Goal: Information Seeking & Learning: Learn about a topic

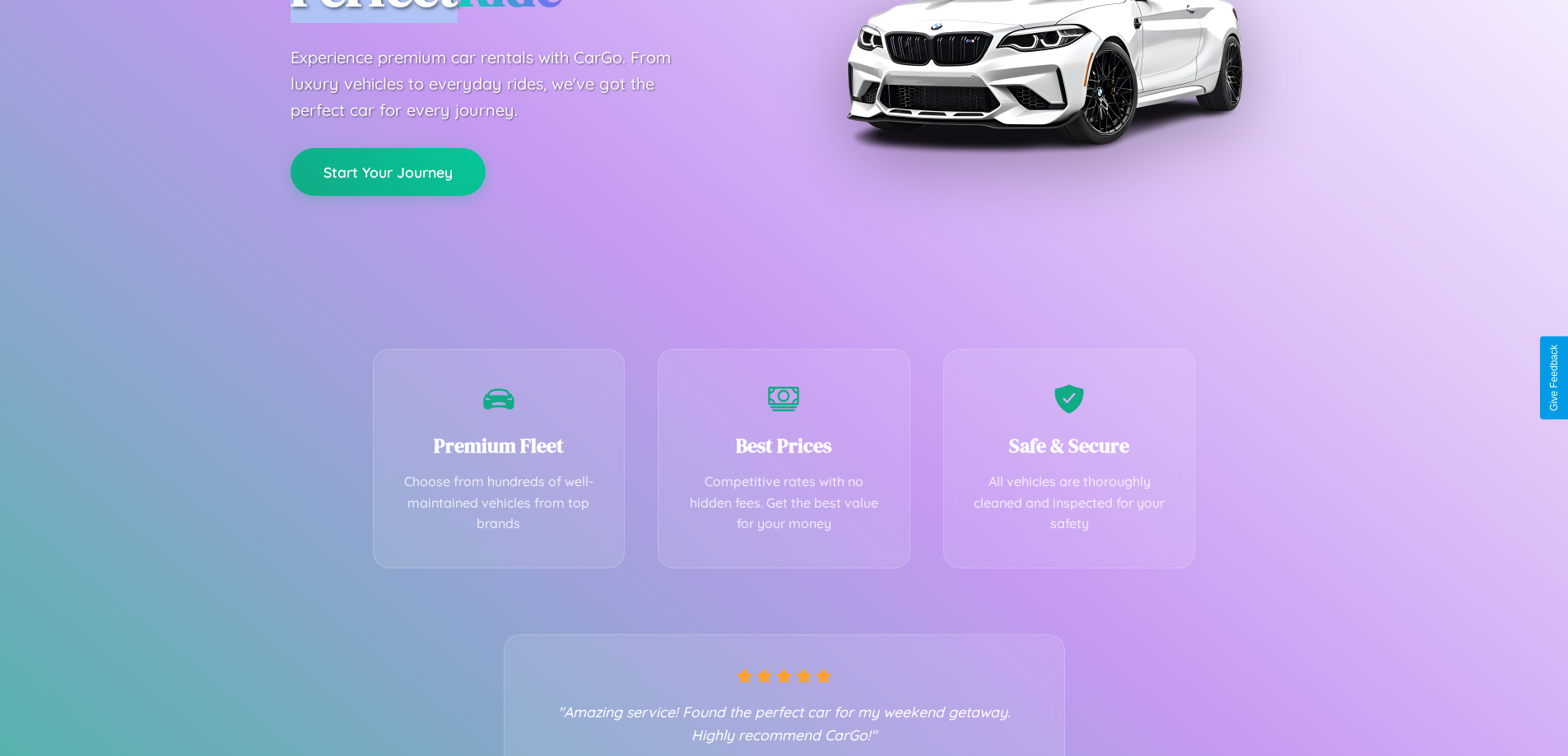
scroll to position [324, 0]
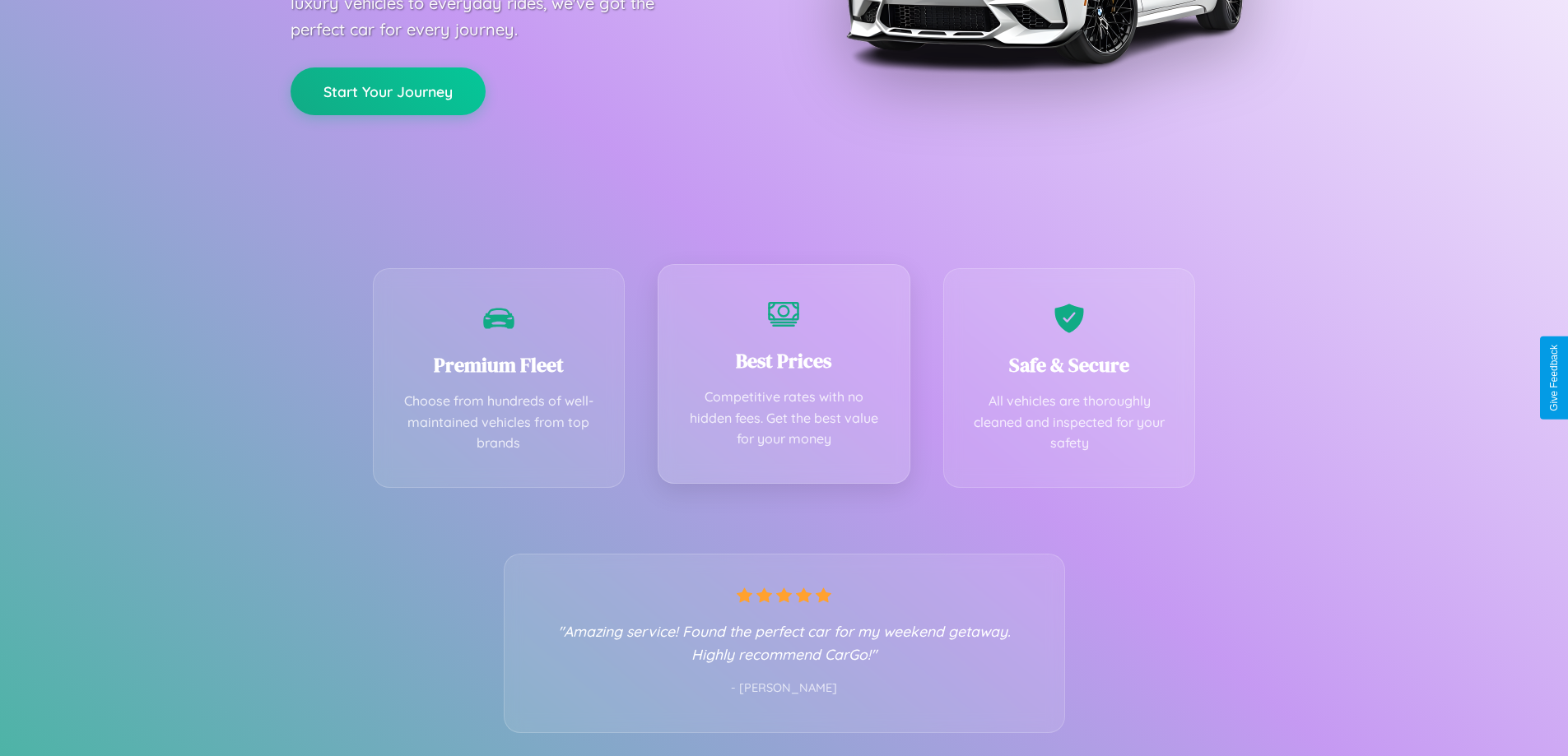
click at [784, 378] on div "Best Prices Competitive rates with no hidden fees. Get the best value for your …" at bounding box center [783, 373] width 252 height 219
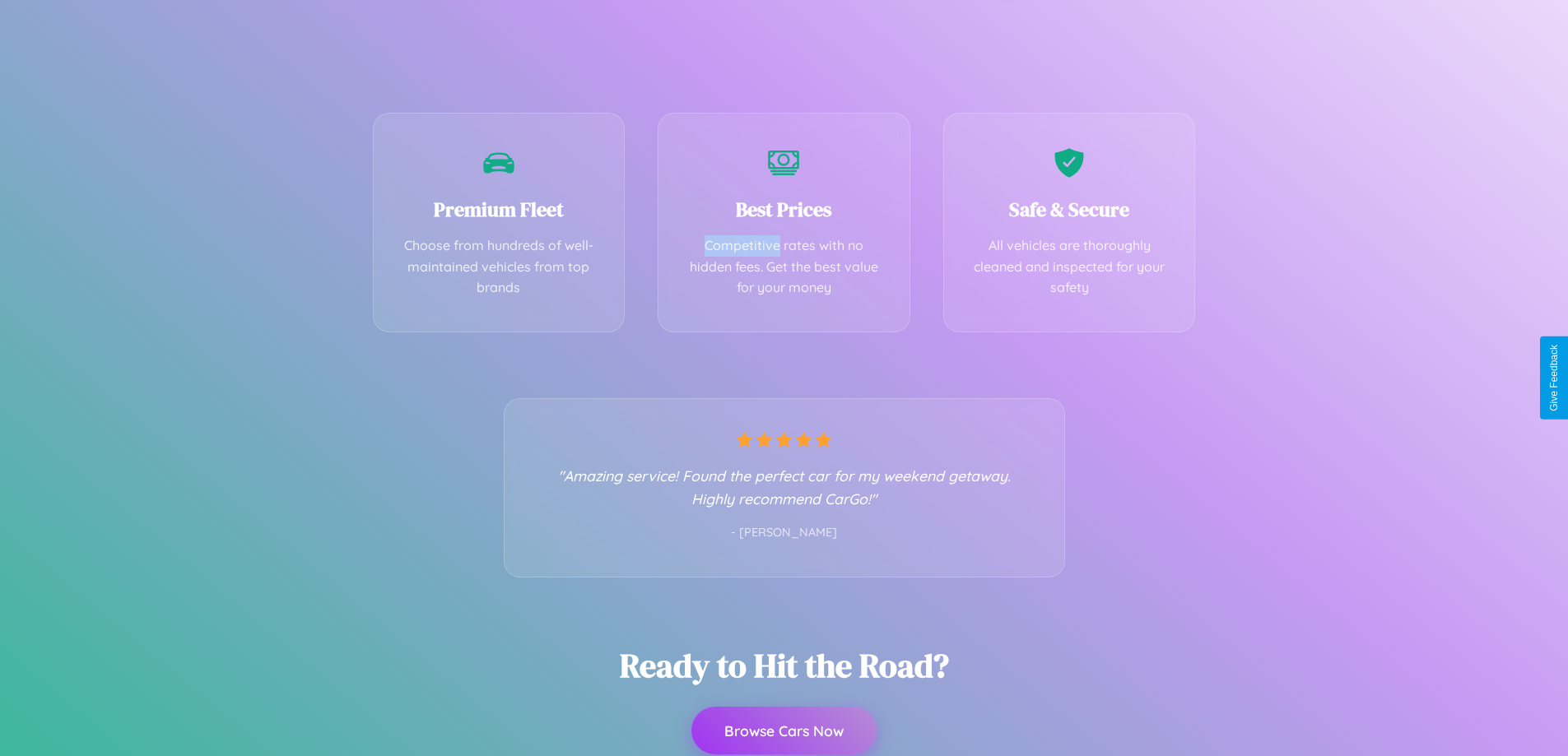
click at [784, 732] on button "Browse Cars Now" at bounding box center [784, 730] width 186 height 47
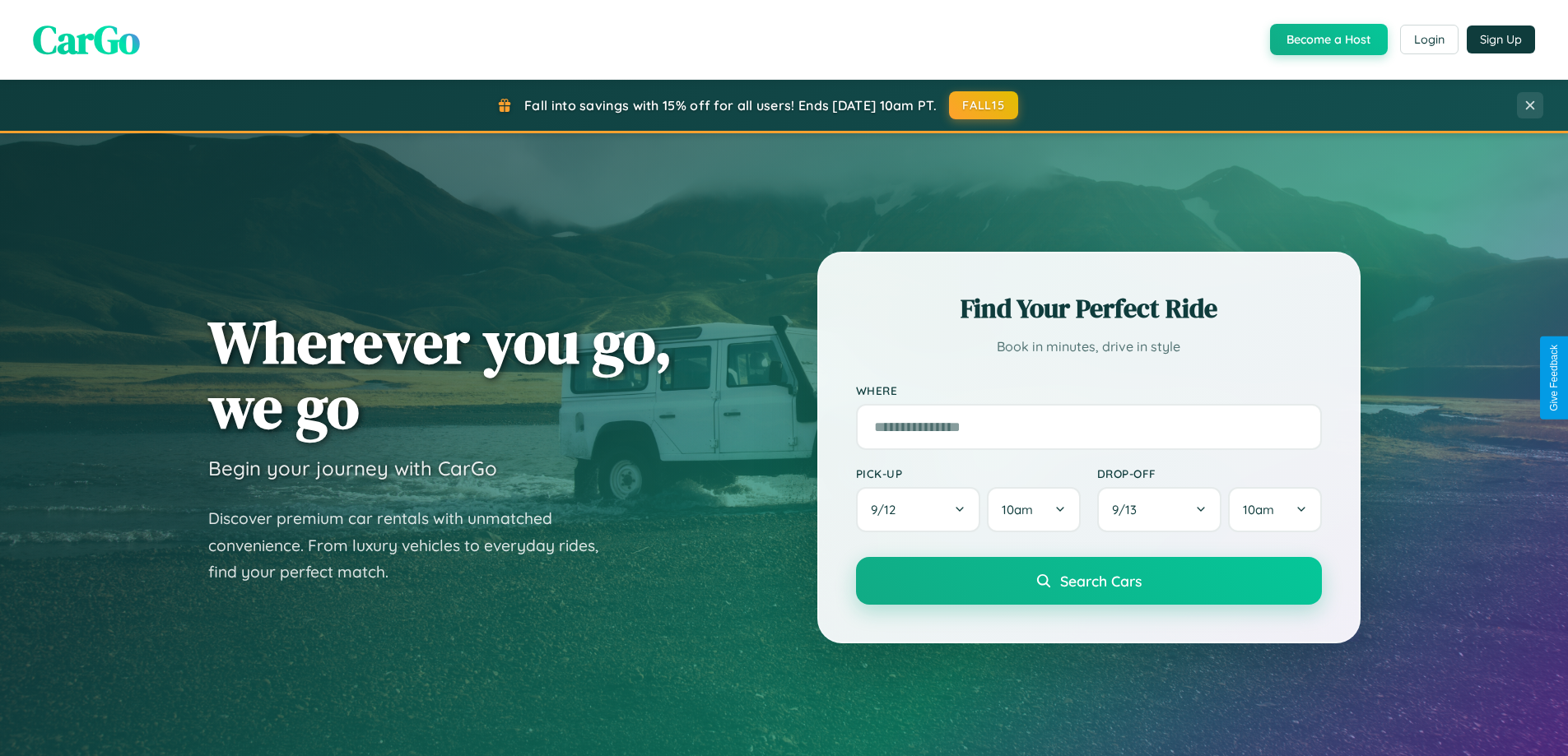
scroll to position [1132, 0]
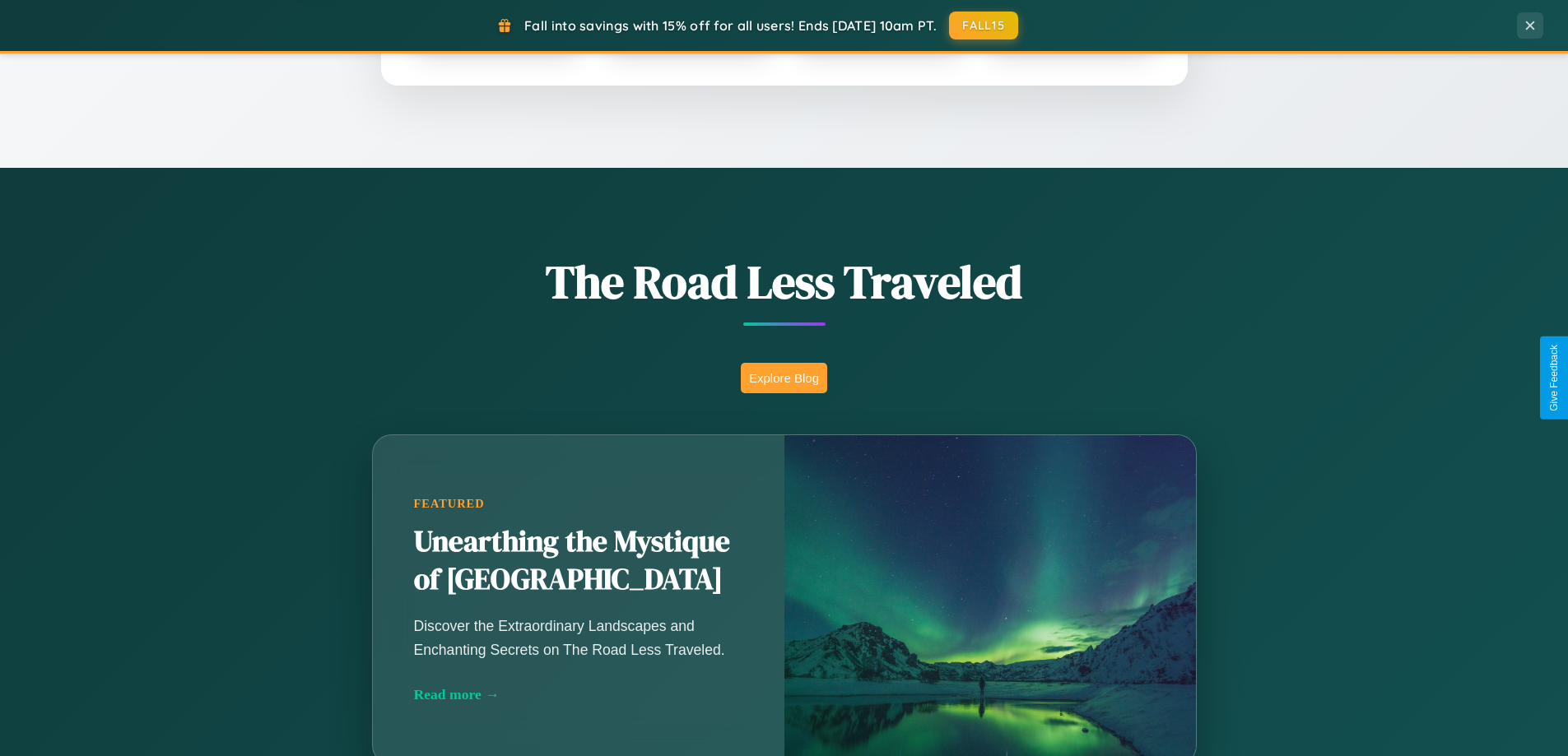
click at [784, 378] on button "Explore Blog" at bounding box center [783, 378] width 86 height 31
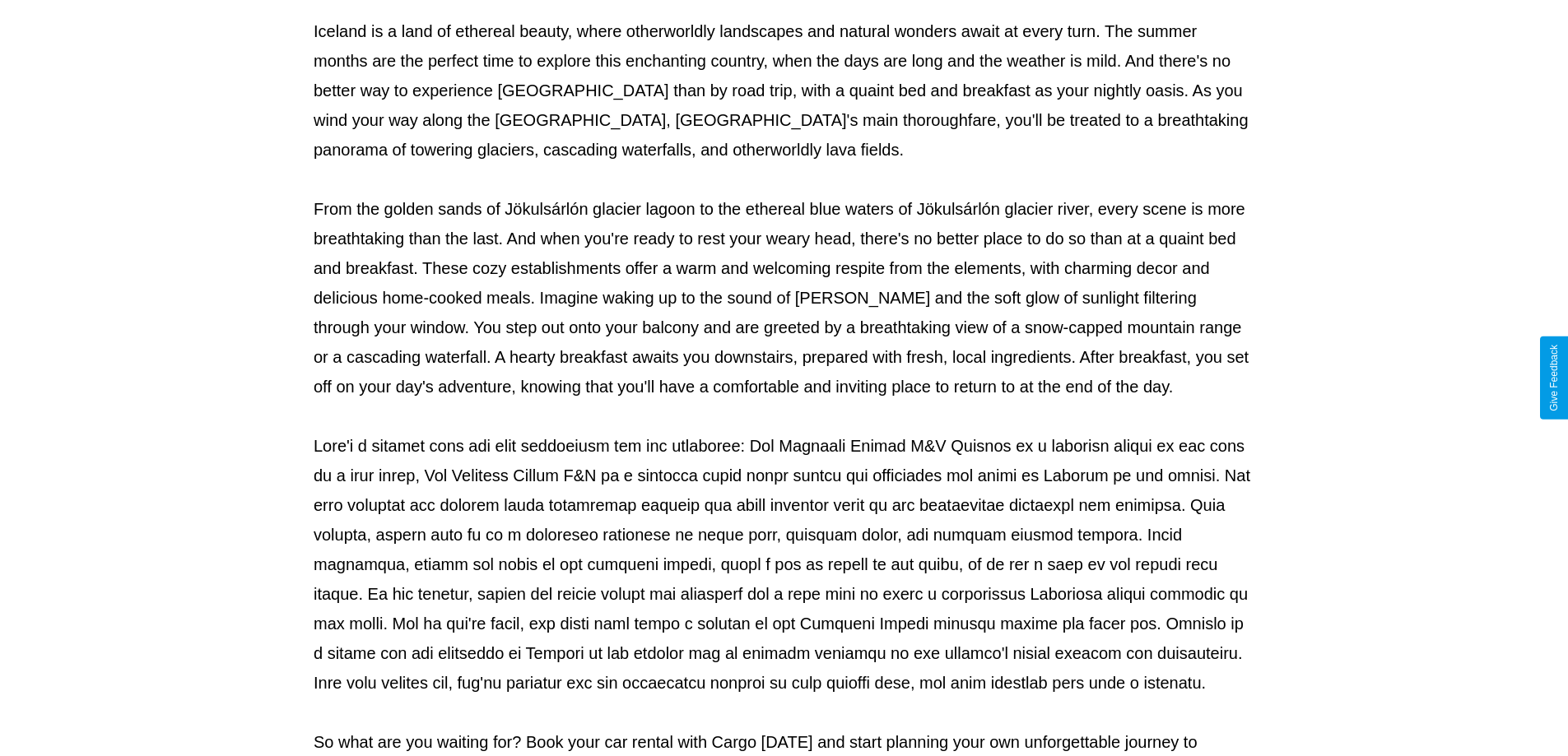
scroll to position [533, 0]
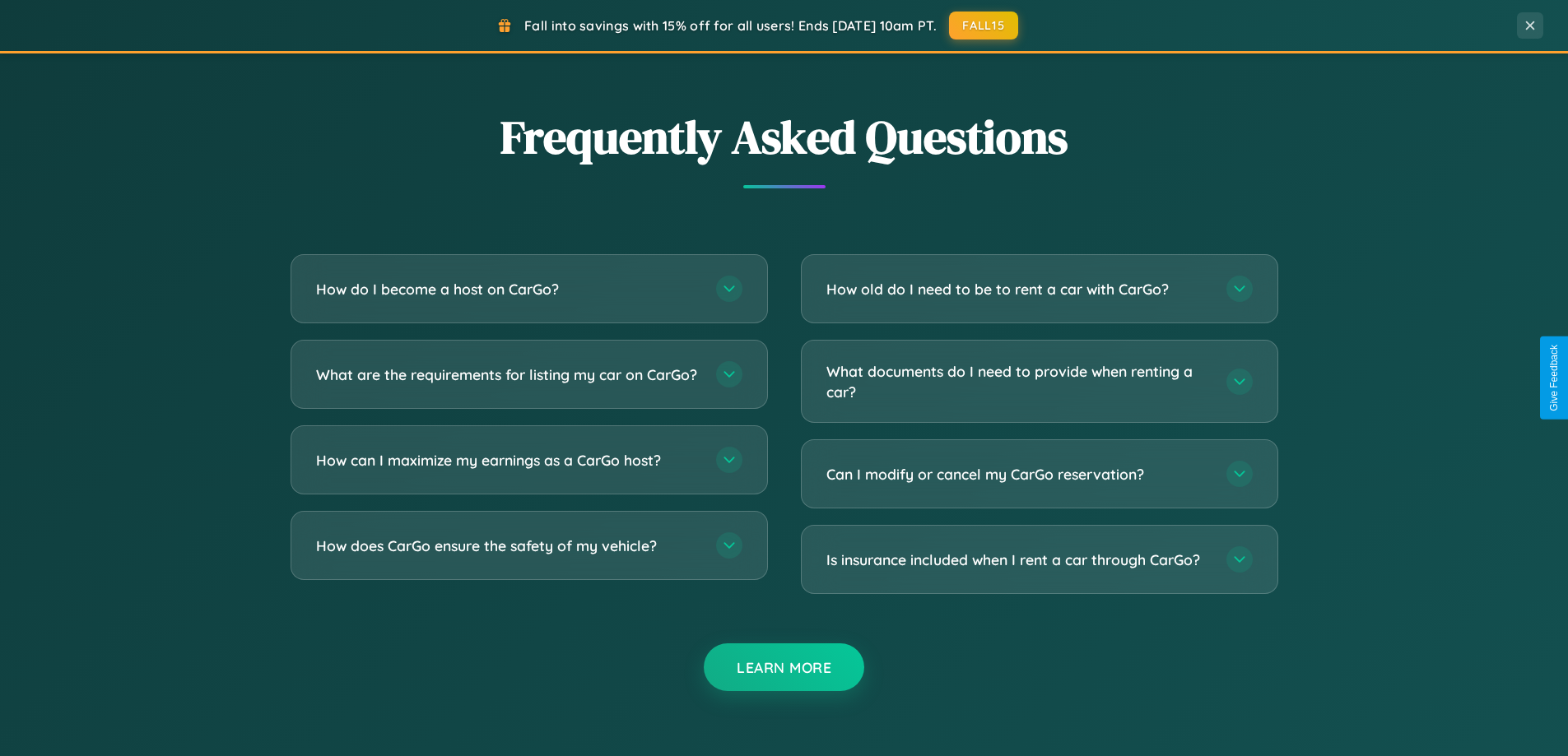
scroll to position [3167, 0]
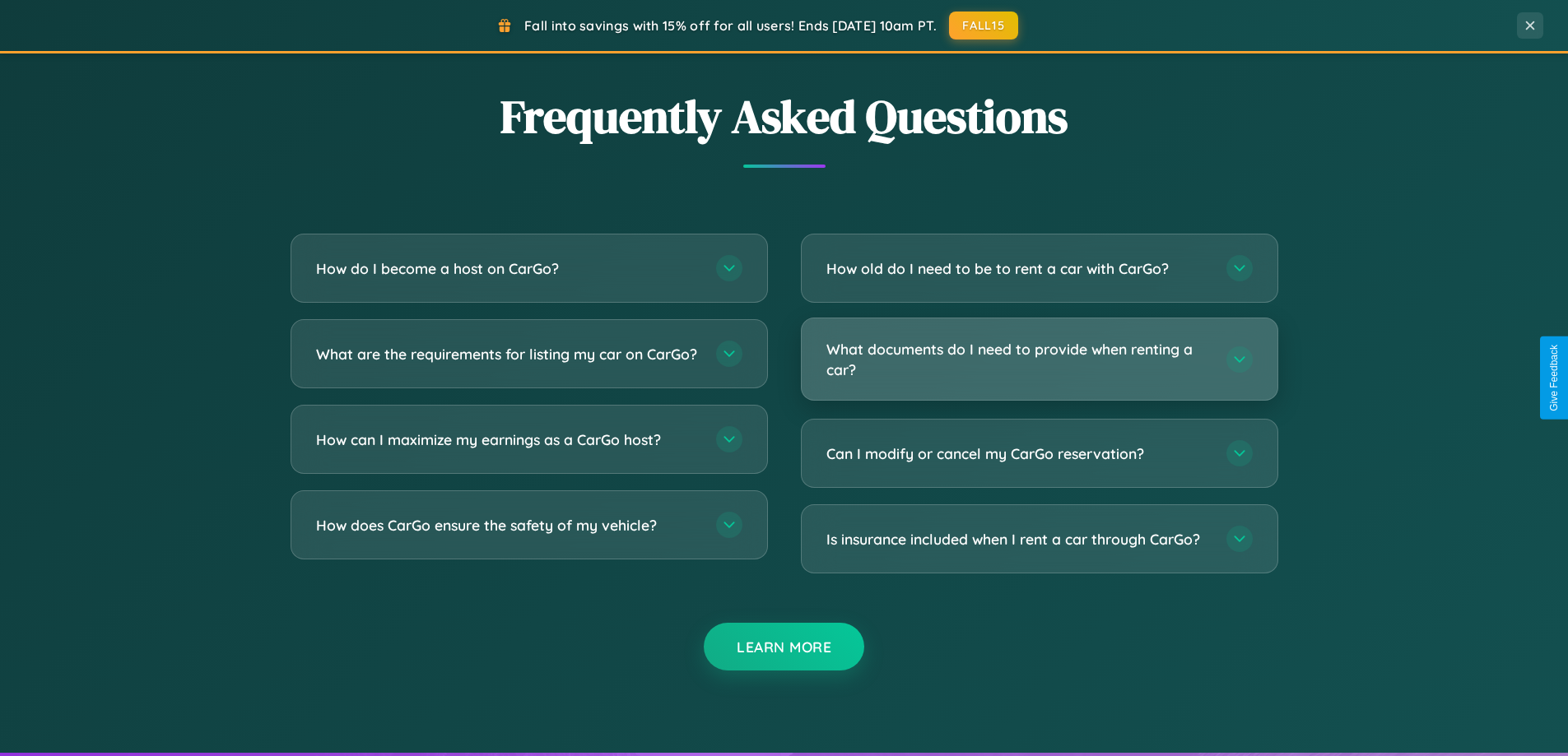
click at [1038, 360] on h3 "What documents do I need to provide when renting a car?" at bounding box center [1018, 360] width 384 height 41
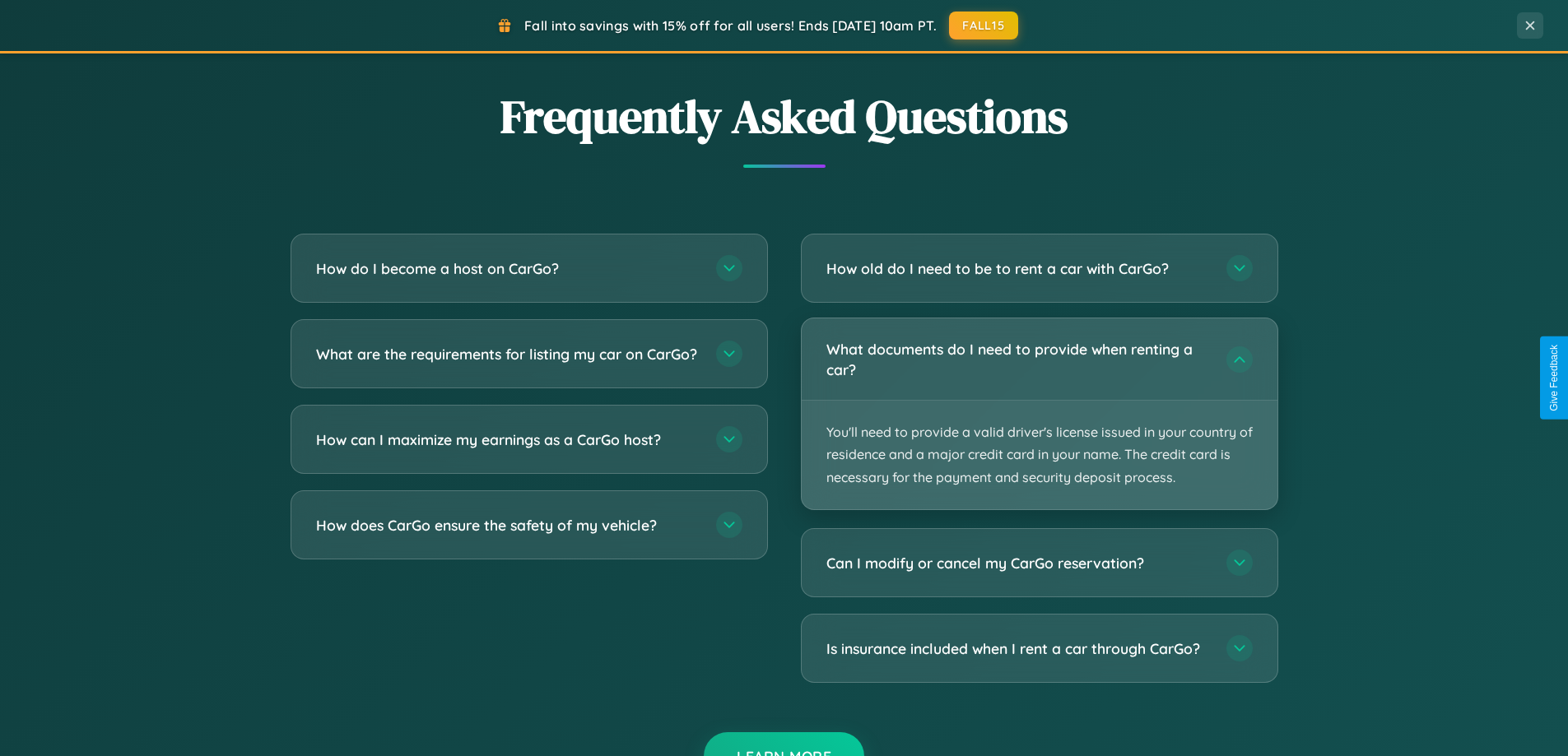
click at [1038, 413] on p "You'll need to provide a valid driver's license issued in your country of resid…" at bounding box center [1039, 455] width 476 height 108
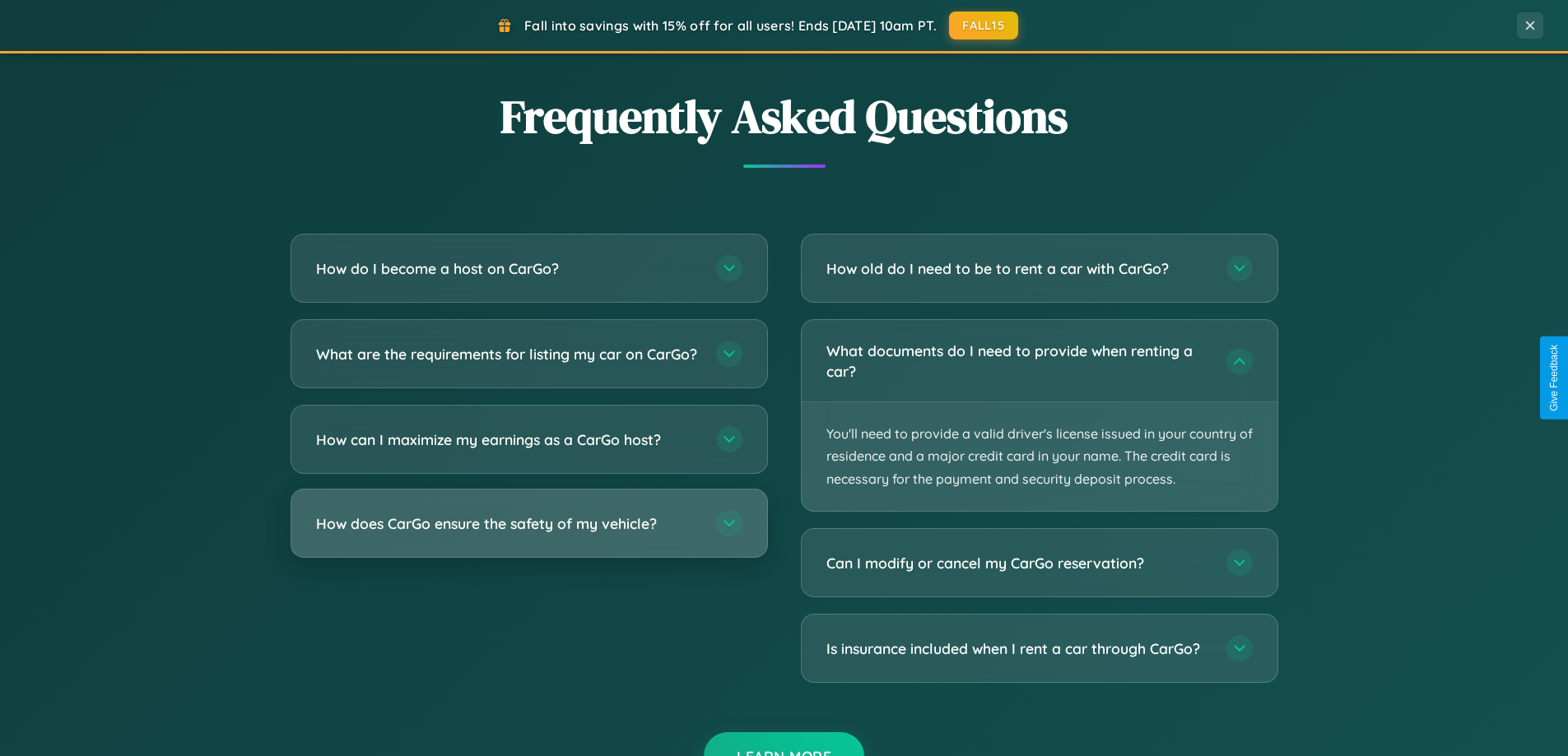
click at [529, 535] on h3 "How does CarGo ensure the safety of my vehicle?" at bounding box center [508, 523] width 384 height 20
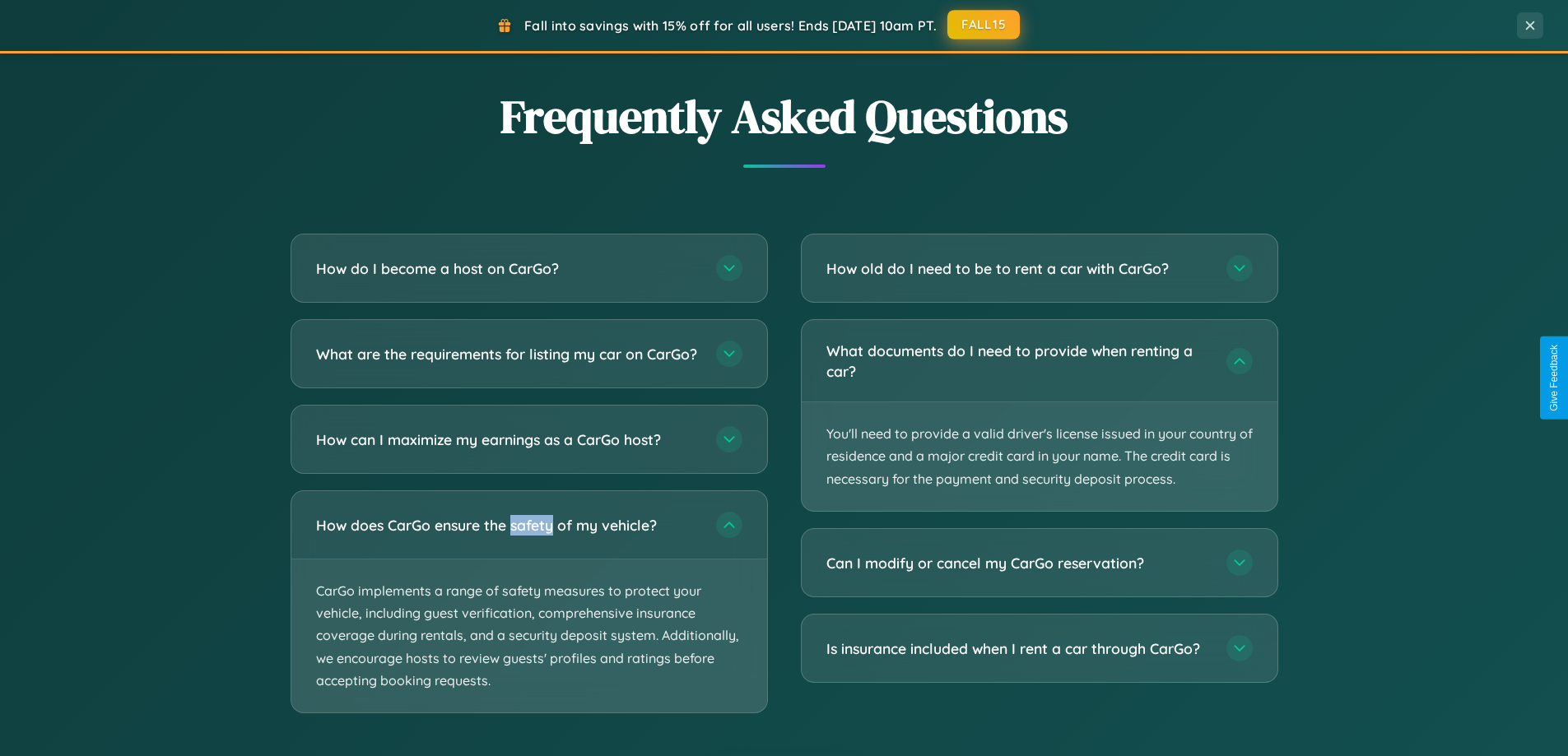
click at [984, 25] on button "FALL15" at bounding box center [983, 24] width 73 height 30
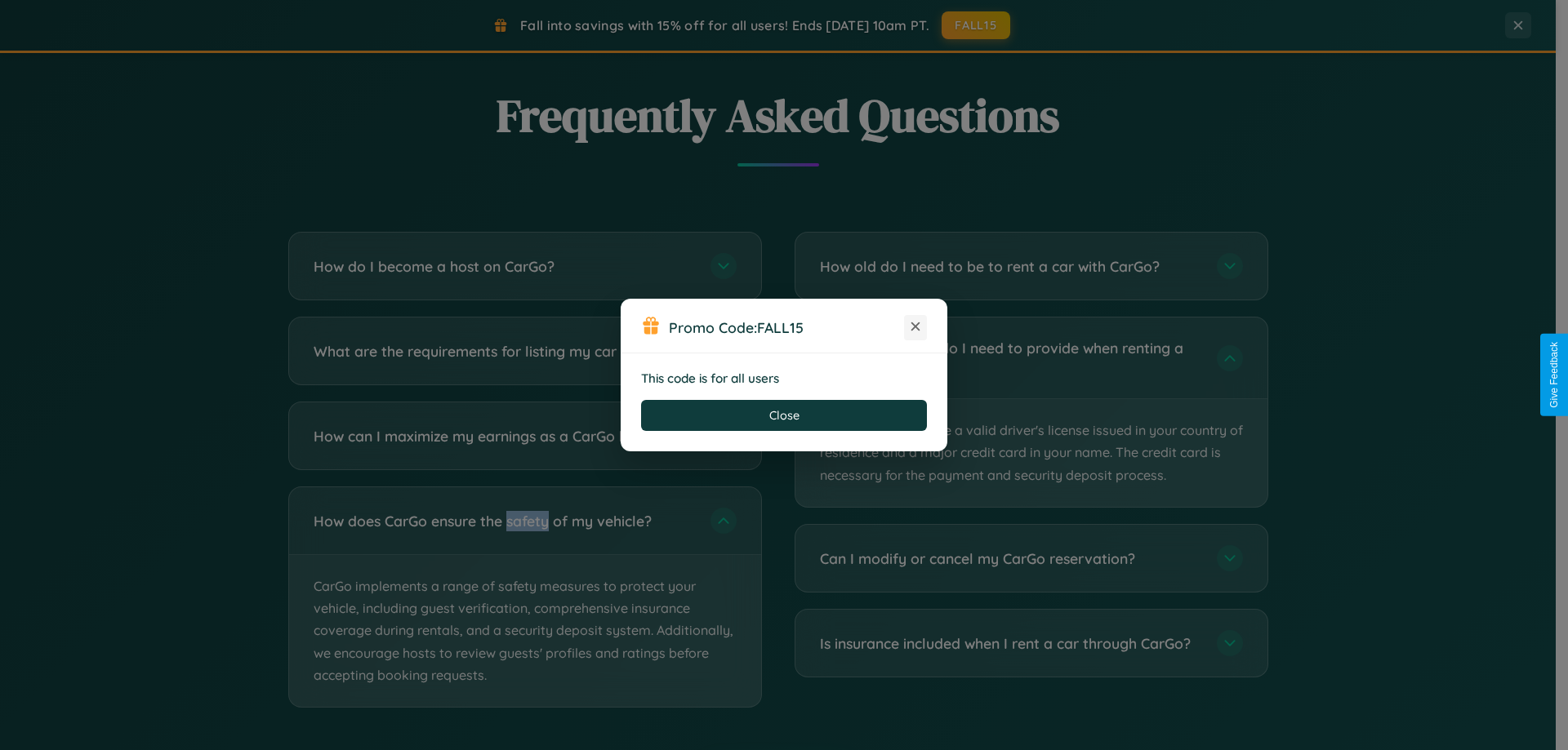
click at [915, 327] on icon at bounding box center [915, 326] width 16 height 16
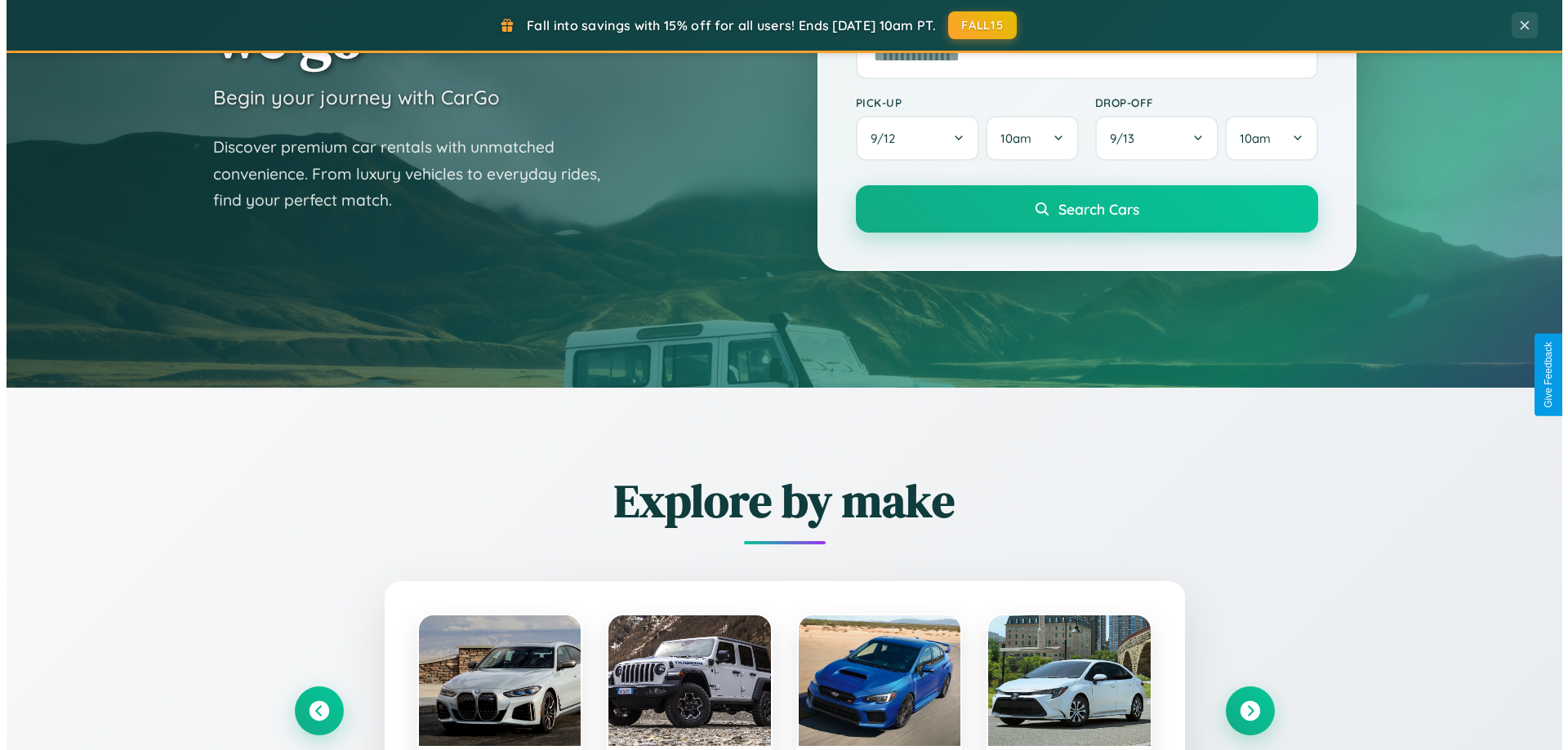
scroll to position [0, 0]
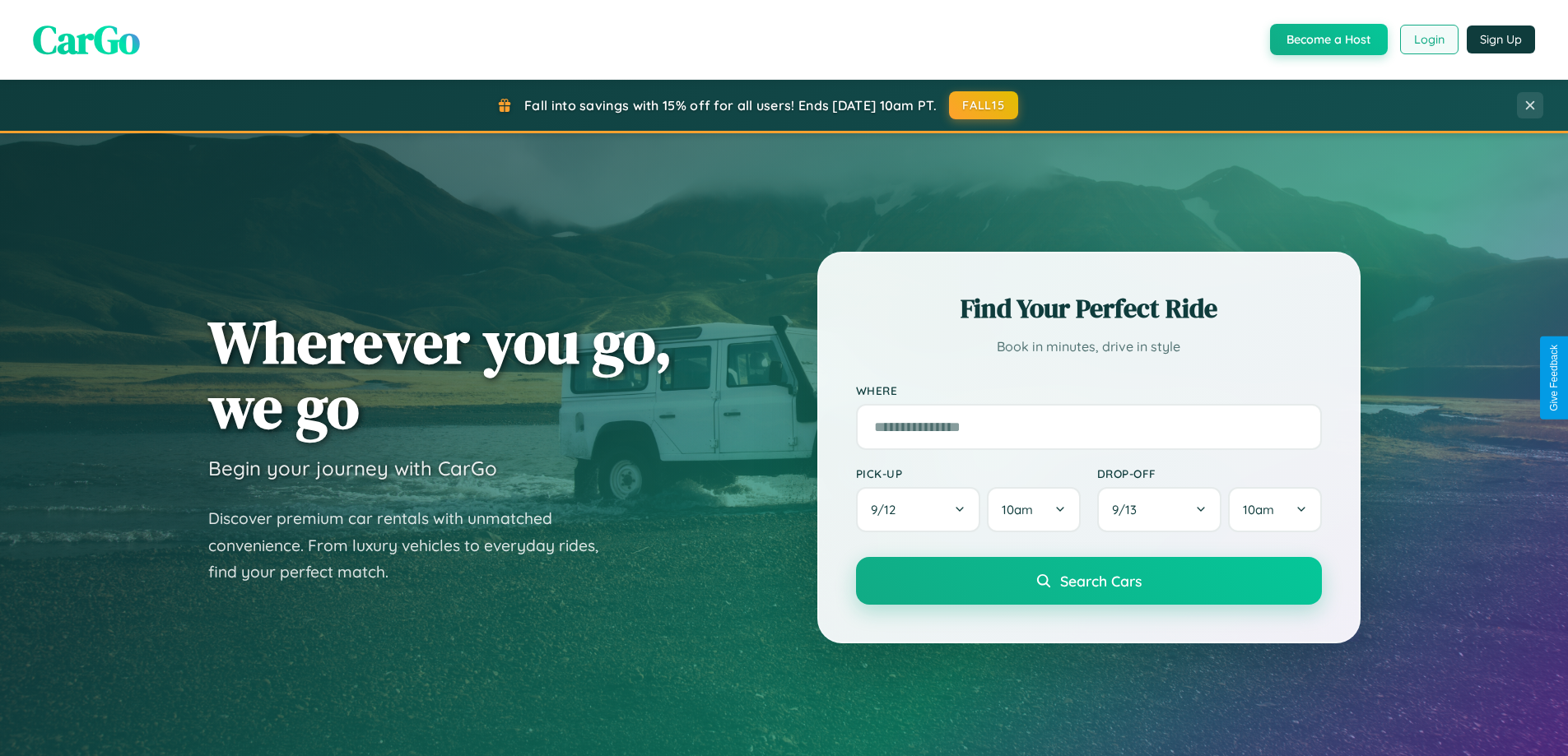
click at [1428, 40] on button "Login" at bounding box center [1429, 40] width 58 height 30
